Goal: Find specific page/section: Find specific page/section

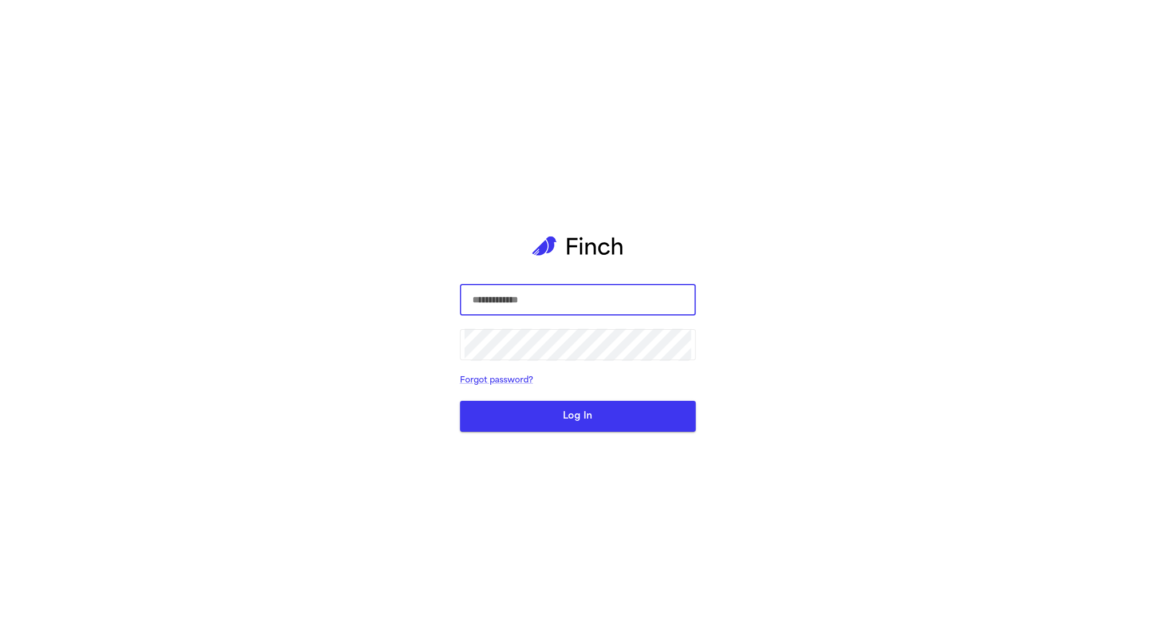
click at [0, 638] on com-1password-button at bounding box center [0, 639] width 0 height 0
type input "**********"
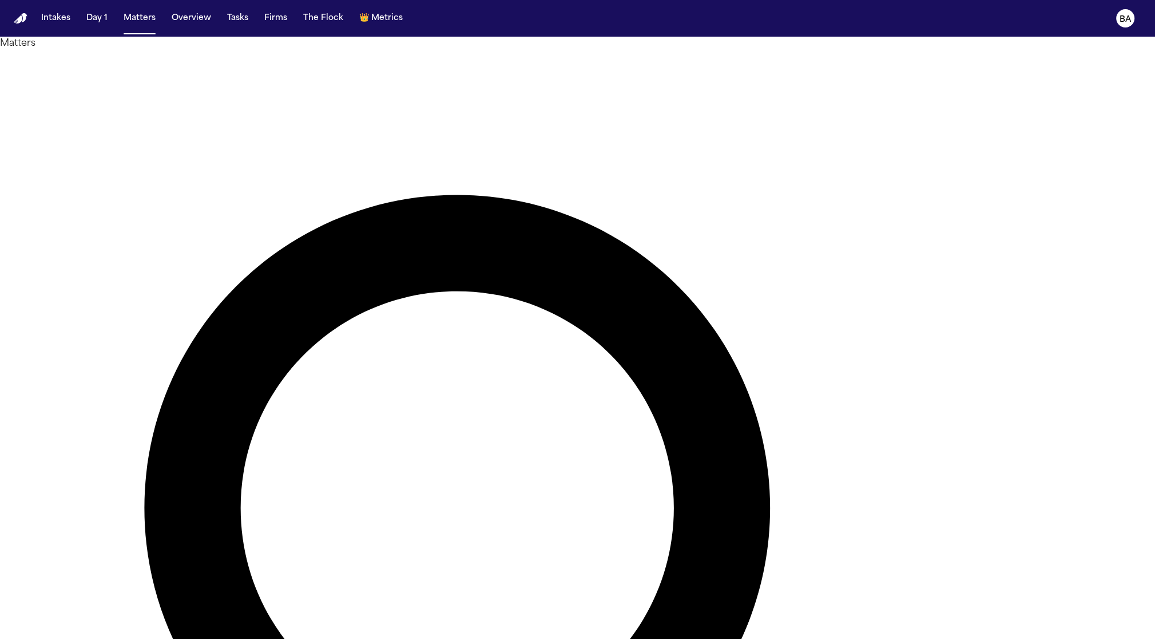
type input "***"
